Goal: Task Accomplishment & Management: Use online tool/utility

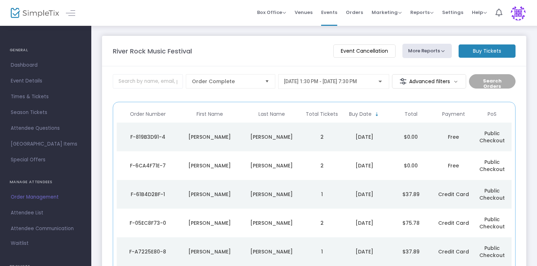
click at [271, 167] on div "[PERSON_NAME]" at bounding box center [271, 165] width 58 height 7
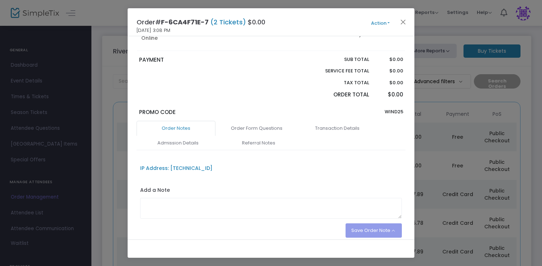
scroll to position [131, 0]
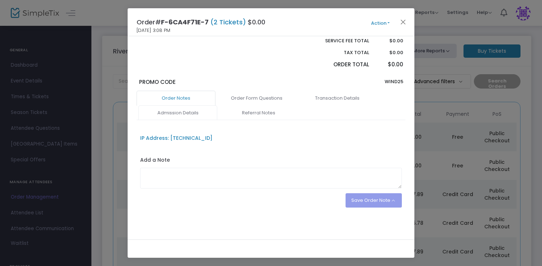
click at [187, 113] on link "Admission Details" at bounding box center [177, 112] width 79 height 15
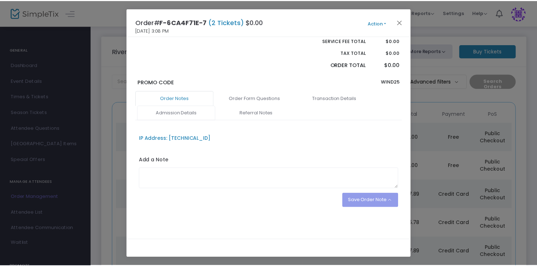
scroll to position [116, 0]
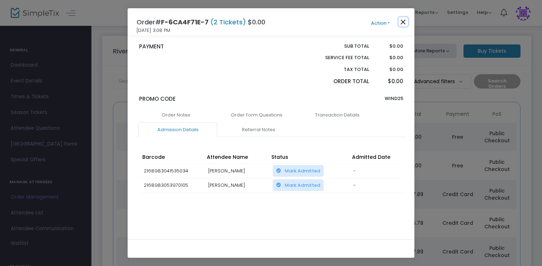
click at [404, 24] on button "Close" at bounding box center [402, 21] width 9 height 9
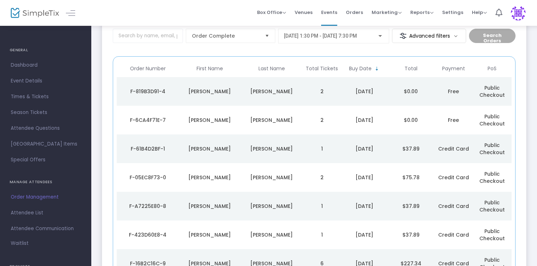
scroll to position [19, 0]
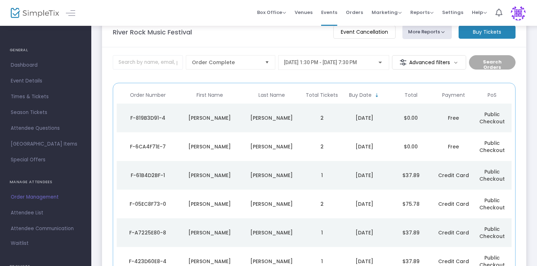
click at [283, 124] on td "[PERSON_NAME]" at bounding box center [272, 118] width 62 height 29
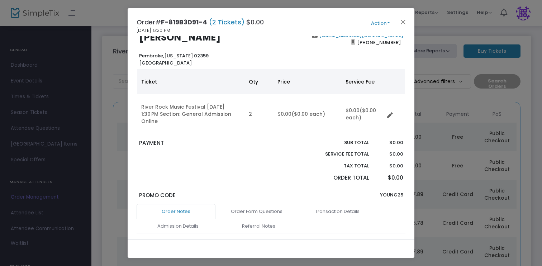
scroll to position [38, 0]
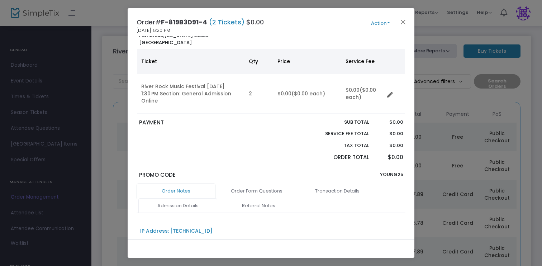
click at [194, 206] on link "Admission Details" at bounding box center [177, 205] width 79 height 15
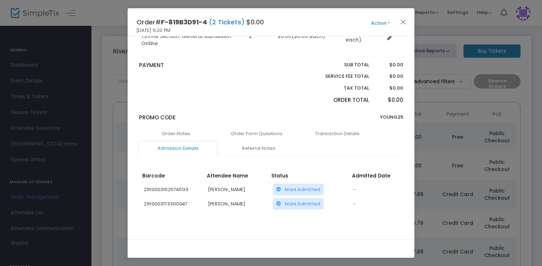
scroll to position [106, 0]
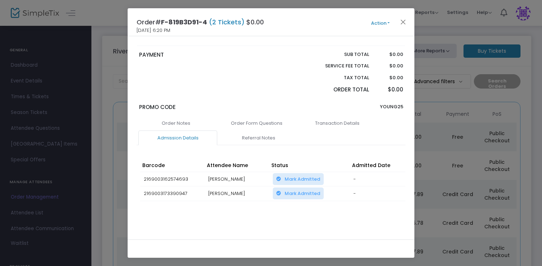
click at [392, 28] on div "Order# F-819B3D91-4 (2 Tickets) $0.00 [DATE] 6:20 PM Action Mark Admitted Edit …" at bounding box center [271, 22] width 287 height 28
click at [403, 22] on button "Close" at bounding box center [402, 21] width 9 height 9
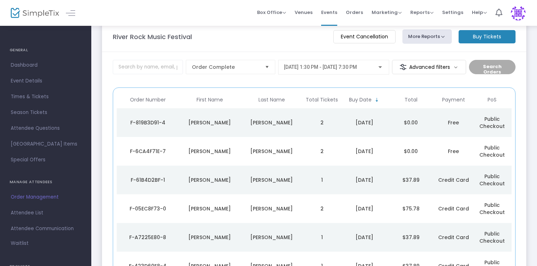
scroll to position [0, 0]
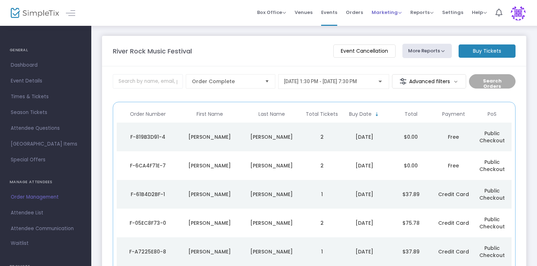
click at [385, 13] on span "Marketing" at bounding box center [387, 12] width 30 height 7
click at [389, 41] on li "Quantity Discounts" at bounding box center [400, 38] width 57 height 14
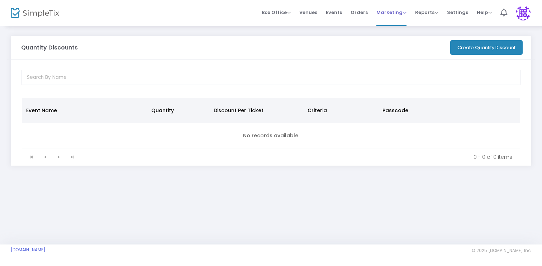
click at [385, 10] on span "Marketing" at bounding box center [391, 12] width 30 height 7
click at [390, 23] on li "Promo Codes" at bounding box center [404, 24] width 57 height 14
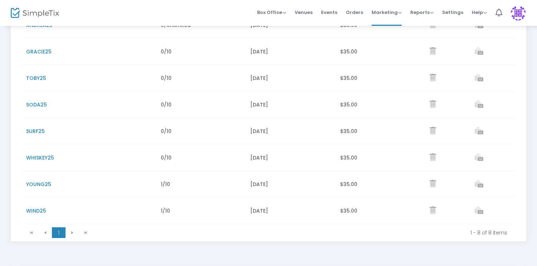
scroll to position [111, 0]
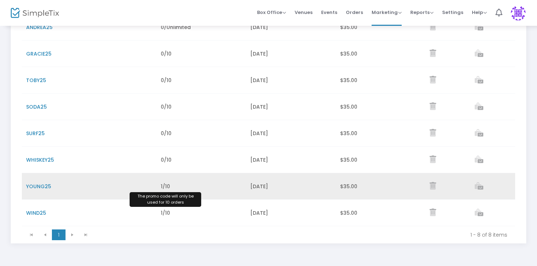
click at [165, 190] on span "1/10" at bounding box center [165, 186] width 9 height 7
click at [182, 189] on td "1/10" at bounding box center [202, 186] width 90 height 27
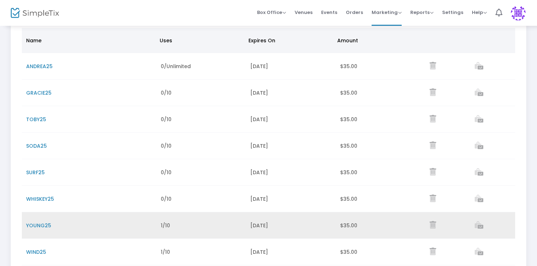
scroll to position [93, 0]
